Goal: Find specific page/section: Find specific page/section

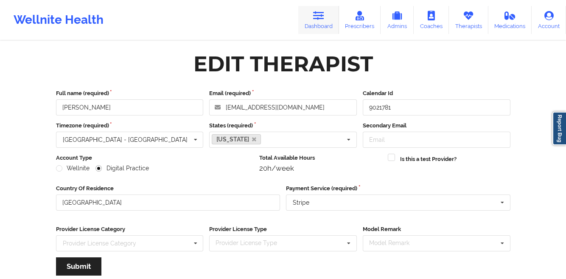
click at [315, 13] on icon at bounding box center [318, 15] width 11 height 9
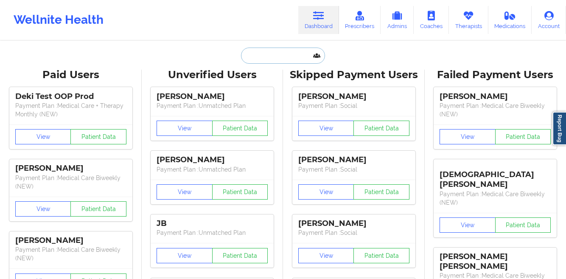
click at [257, 54] on input "text" at bounding box center [283, 56] width 84 height 16
paste input "ZOHRIA NUNIS"
type input "ZOHRIA NUNIS"
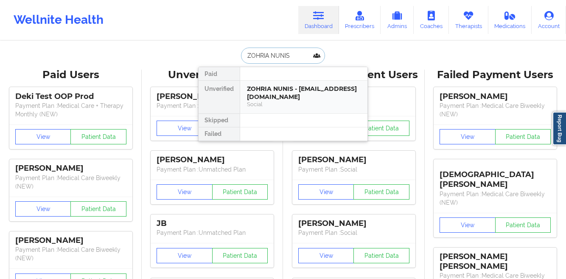
click at [264, 95] on div "ZOHRIA NUNIS - [EMAIL_ADDRESS][DOMAIN_NAME]" at bounding box center [304, 93] width 114 height 16
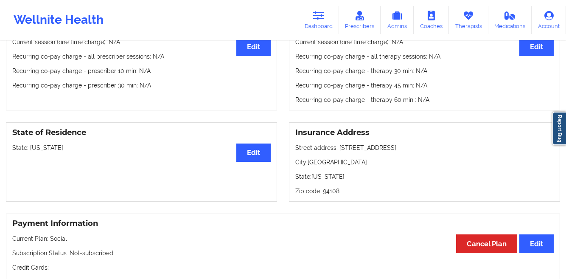
scroll to position [258, 0]
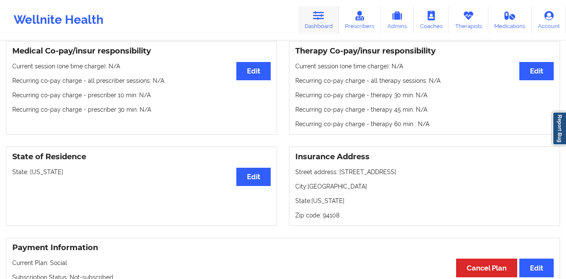
click at [314, 18] on link "Dashboard" at bounding box center [318, 20] width 41 height 28
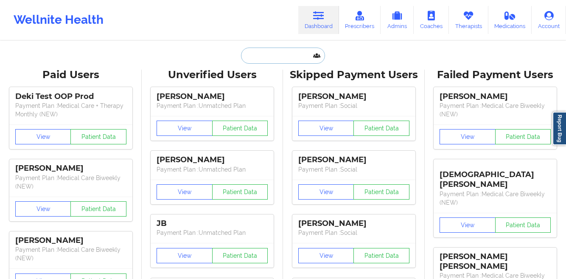
click at [256, 50] on input "text" at bounding box center [283, 56] width 84 height 16
paste input "[PERSON_NAME]"
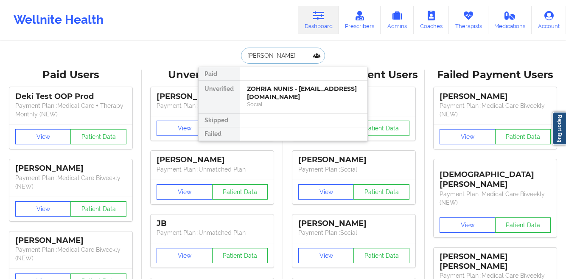
type input "[PERSON_NAME]"
click at [251, 93] on div "[PERSON_NAME] - [EMAIL_ADDRESS][DOMAIN_NAME]" at bounding box center [304, 93] width 114 height 16
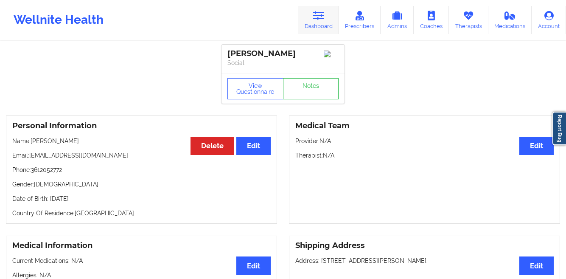
click at [321, 18] on icon at bounding box center [318, 15] width 11 height 9
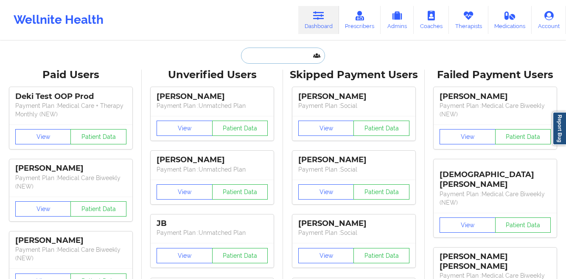
click at [253, 57] on input "text" at bounding box center [283, 56] width 84 height 16
paste input "[PERSON_NAME]"
type input "[PERSON_NAME]"
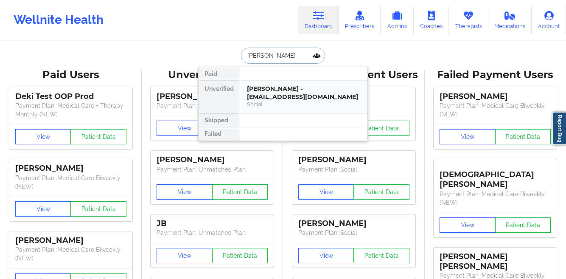
click at [289, 100] on div "[PERSON_NAME] - [EMAIL_ADDRESS][DOMAIN_NAME]" at bounding box center [304, 93] width 114 height 16
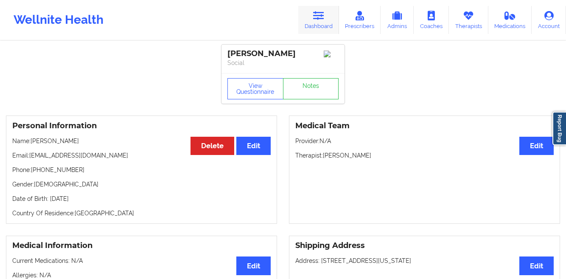
click at [311, 15] on link "Dashboard" at bounding box center [318, 20] width 41 height 28
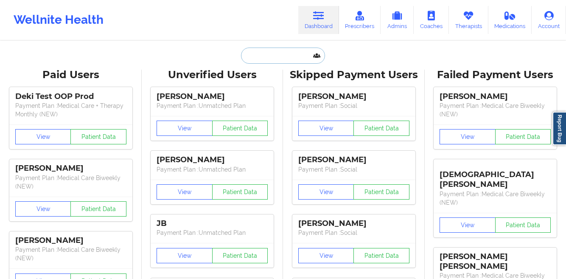
click at [281, 53] on input "text" at bounding box center [283, 56] width 84 height 16
paste input "[PERSON_NAME]"
type input "[PERSON_NAME]"
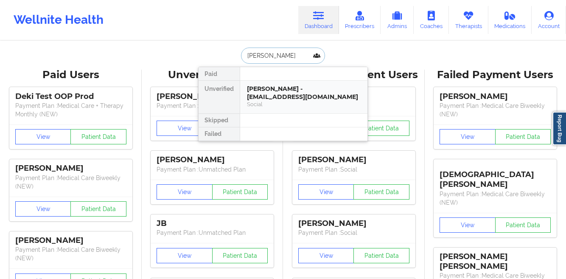
click at [254, 96] on div "[PERSON_NAME] - [EMAIL_ADDRESS][DOMAIN_NAME]" at bounding box center [304, 93] width 114 height 16
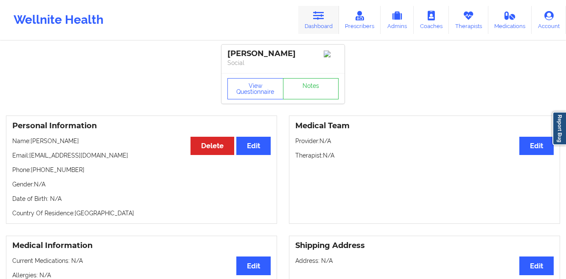
click at [321, 17] on icon at bounding box center [318, 15] width 11 height 9
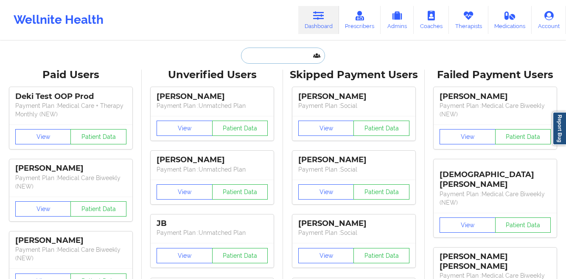
click at [259, 54] on input "text" at bounding box center [283, 56] width 84 height 16
paste input "[PERSON_NAME]"
type input "[PERSON_NAME]"
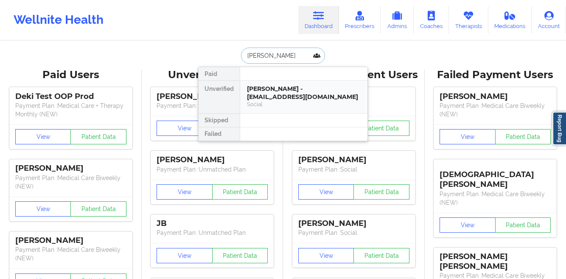
click at [269, 90] on div "[PERSON_NAME] - [EMAIL_ADDRESS][DOMAIN_NAME]" at bounding box center [304, 93] width 114 height 16
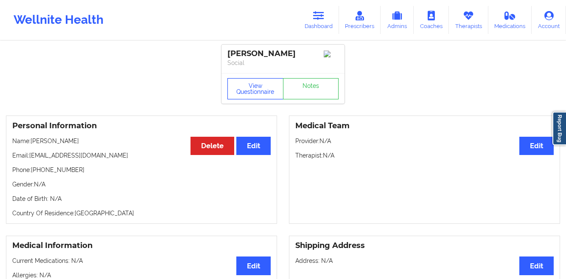
click at [238, 91] on button "View Questionnaire" at bounding box center [256, 88] width 56 height 21
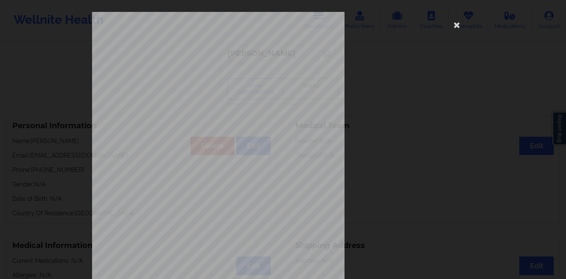
scroll to position [126, 0]
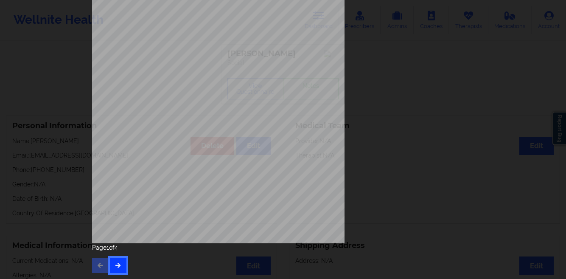
click at [115, 266] on icon "button" at bounding box center [118, 264] width 7 height 5
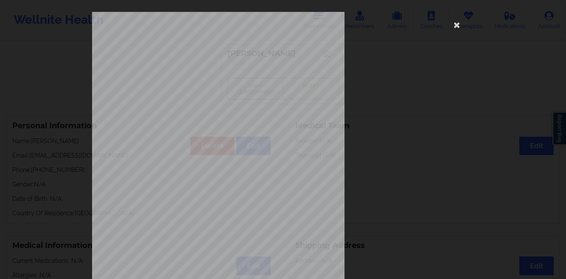
click at [60, 98] on div "This patient has not provided the type of insurance Insurance Member ID for pat…" at bounding box center [283, 139] width 566 height 279
